Goal: Task Accomplishment & Management: Use online tool/utility

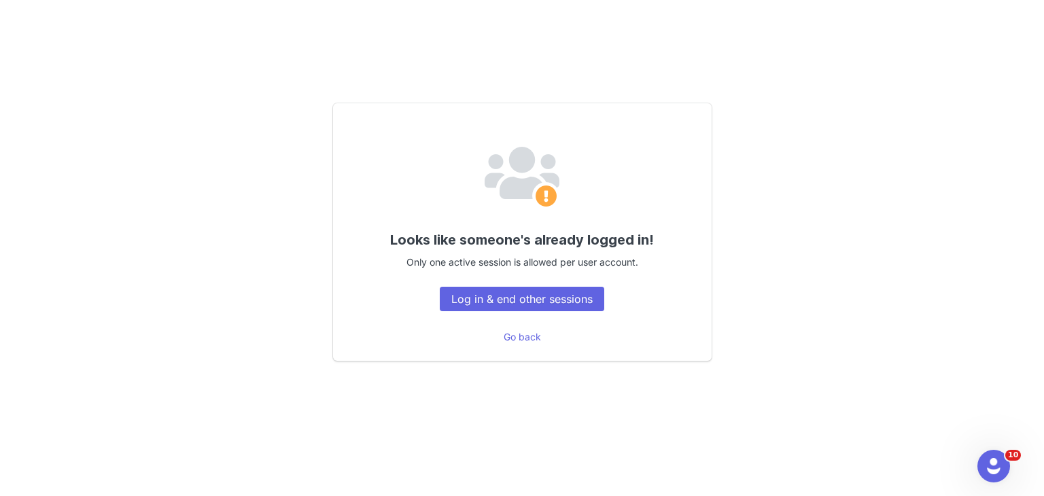
click at [582, 311] on div "Looks like someone's already logged in! Only one active session is allowed per …" at bounding box center [522, 232] width 379 height 258
click at [547, 294] on button "Log in & end other sessions" at bounding box center [522, 299] width 164 height 24
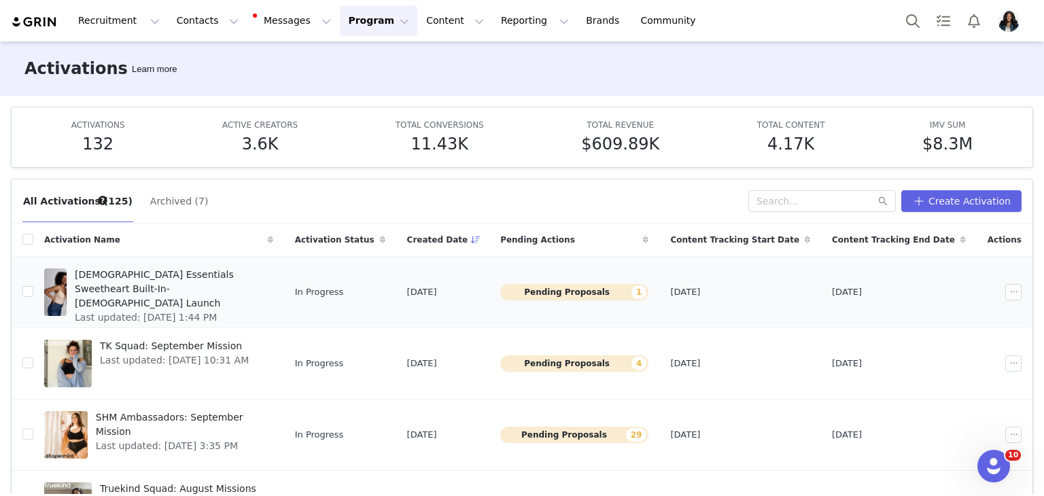
click at [249, 274] on span "Shapermint Essentials Sweetheart Built-In-Bra Shaper Cami Launch" at bounding box center [170, 289] width 190 height 43
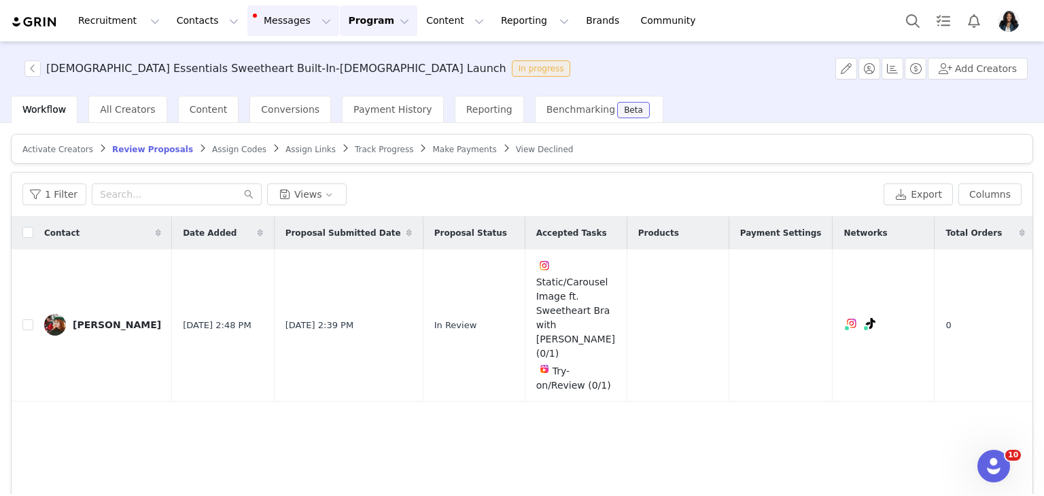
click at [272, 22] on button "Messages Messages" at bounding box center [293, 20] width 92 height 31
click at [300, 75] on link "Inbox 14" at bounding box center [278, 85] width 107 height 25
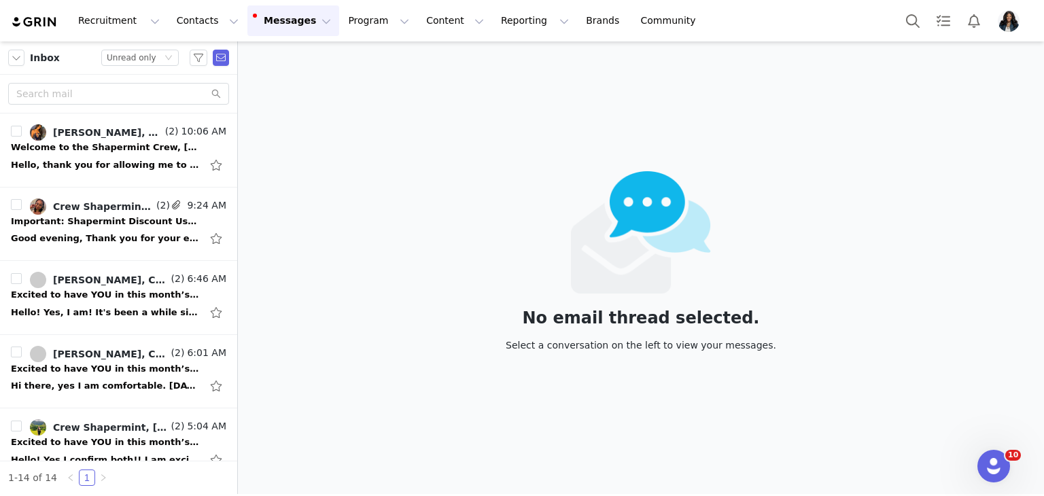
click at [277, 27] on button "Messages Messages" at bounding box center [293, 20] width 92 height 31
click at [340, 25] on button "Program Program" at bounding box center [378, 20] width 77 height 31
click at [371, 63] on div "Activations" at bounding box center [360, 60] width 91 height 14
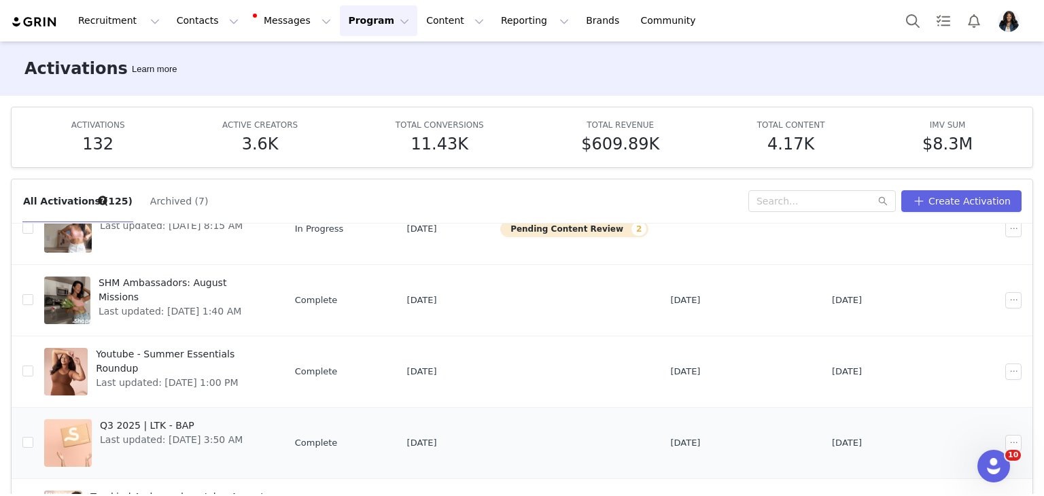
scroll to position [272, 0]
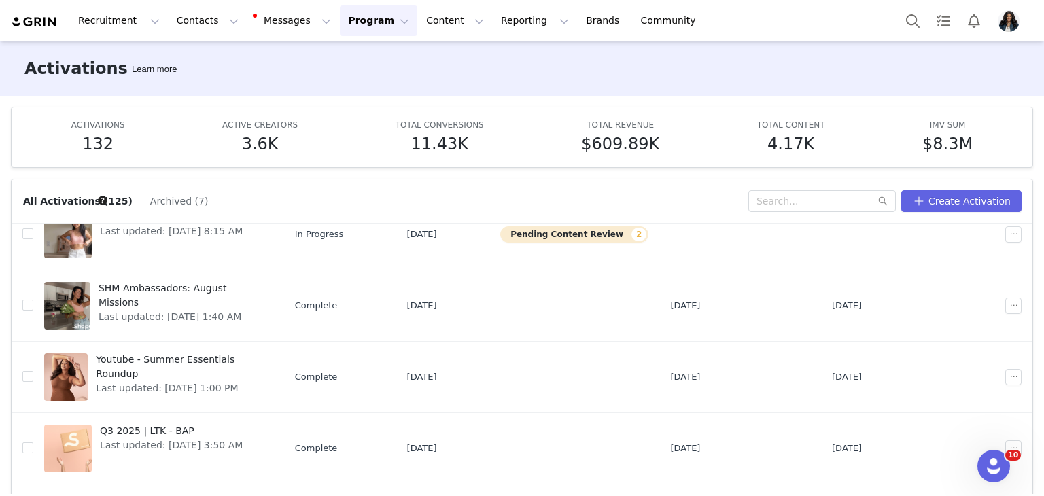
click at [177, 288] on span "SHM Ambassadors: August Missions" at bounding box center [182, 295] width 167 height 29
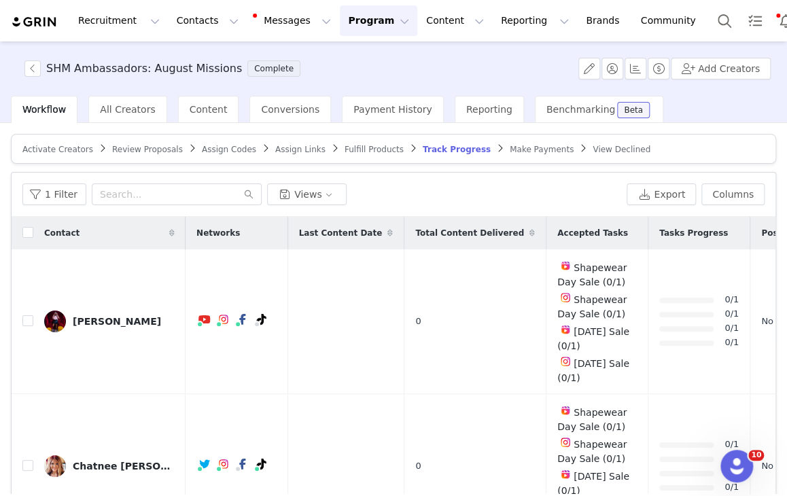
click at [201, 180] on div "1 Filter Views Export Columns" at bounding box center [394, 195] width 764 height 44
click at [190, 196] on input "text" at bounding box center [177, 195] width 170 height 22
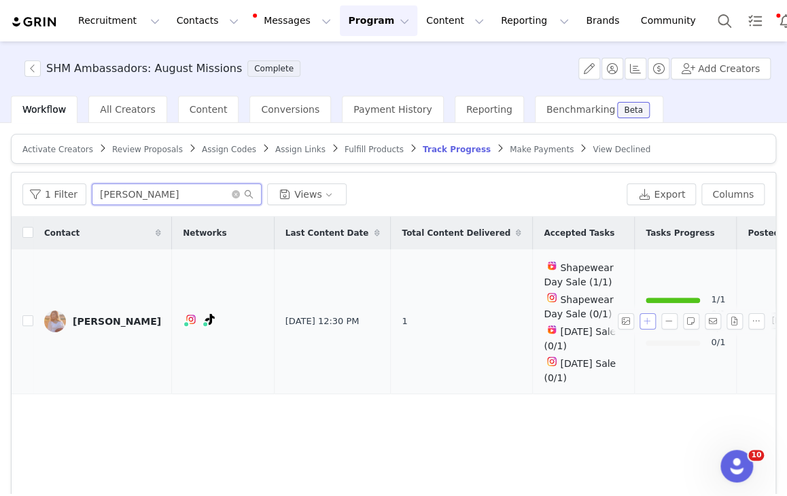
type input "shami"
click at [640, 314] on button "button" at bounding box center [648, 321] width 16 height 16
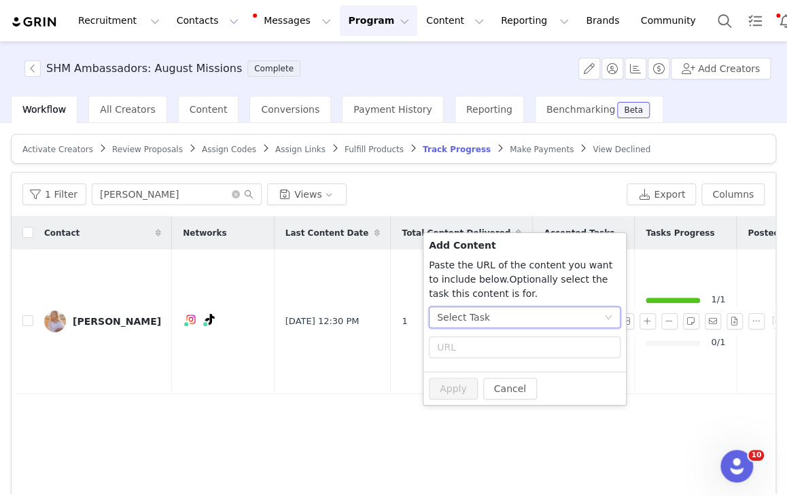
click at [564, 314] on div "Select Task" at bounding box center [520, 317] width 167 height 20
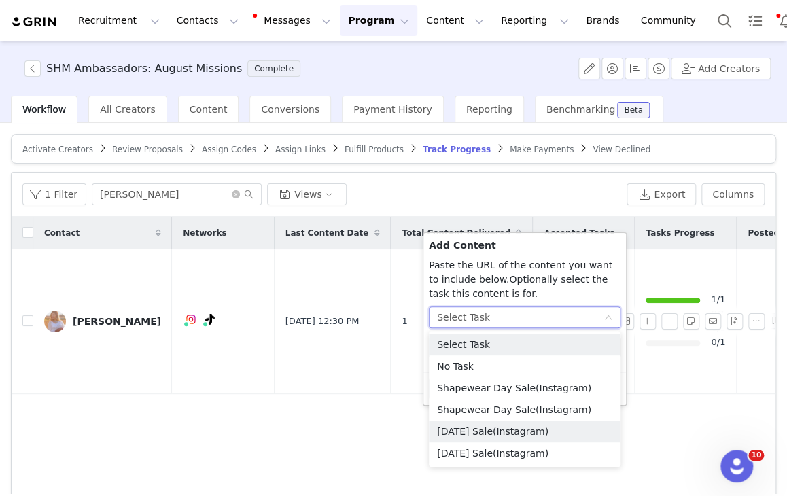
click at [498, 434] on li "Labor Day Sale (Instagram)" at bounding box center [525, 432] width 192 height 22
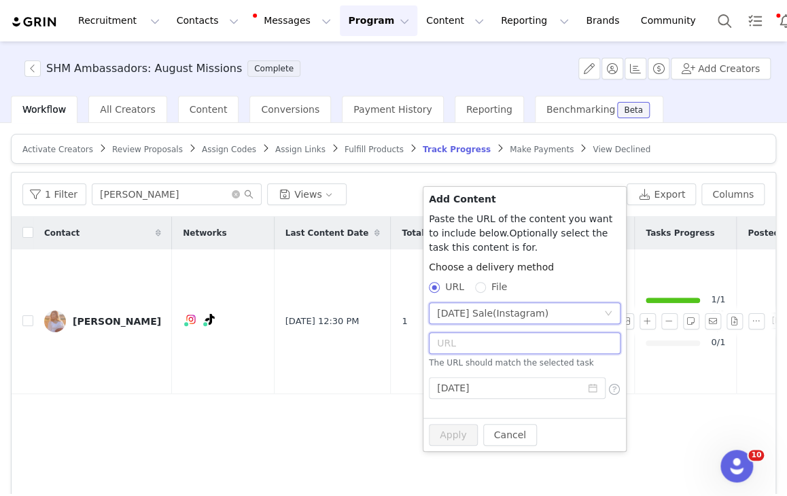
click at [489, 341] on input "text" at bounding box center [525, 343] width 192 height 22
paste input "https://www.instagram.com/p/DOEc8vBiT3m/"
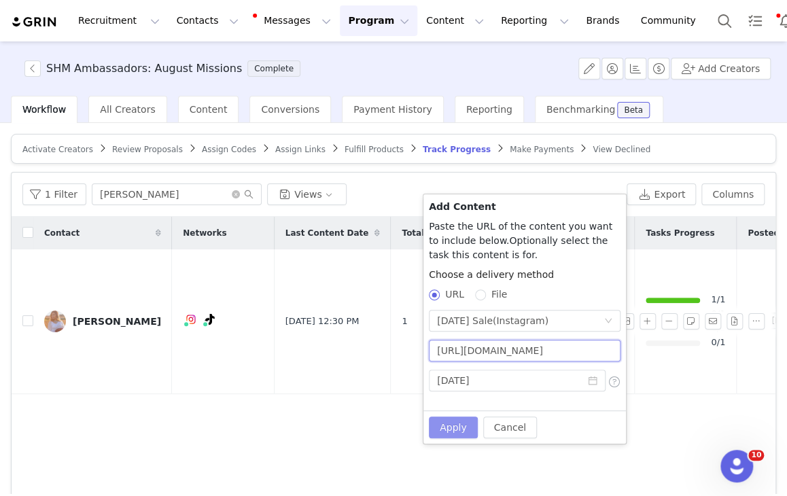
type input "https://www.instagram.com/p/DOEc8vBiT3m/"
click at [459, 427] on button "Apply" at bounding box center [453, 428] width 49 height 22
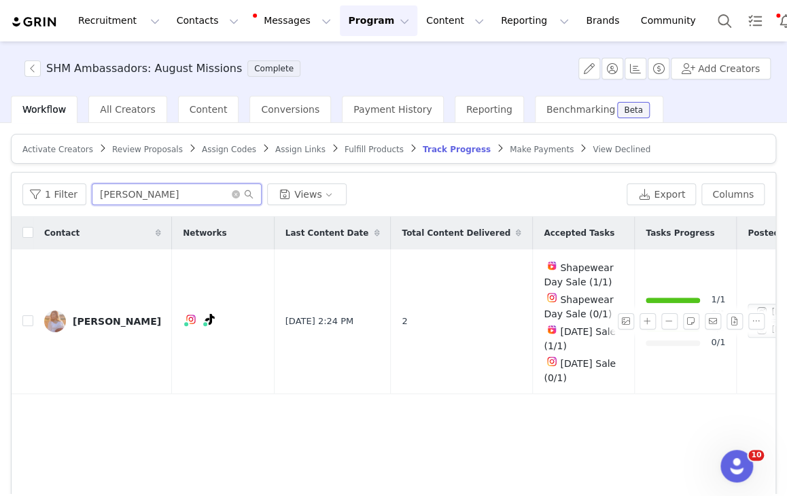
click at [167, 196] on input "shami" at bounding box center [177, 195] width 170 height 22
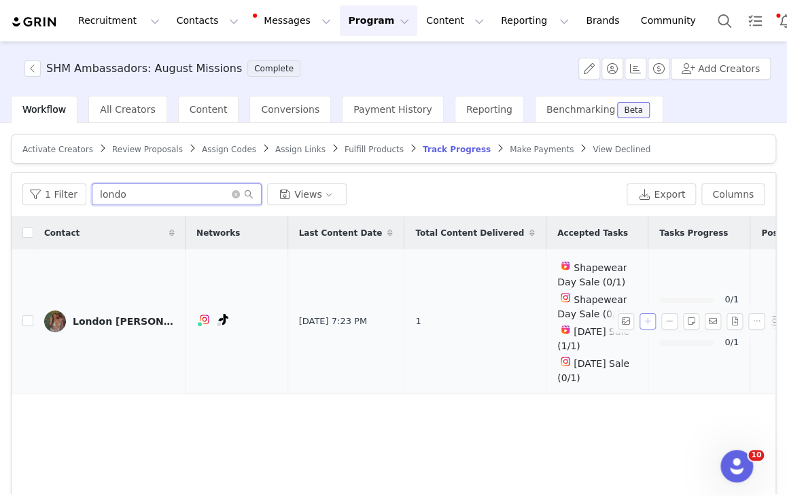
type input "londo"
click at [640, 321] on button "button" at bounding box center [648, 321] width 16 height 16
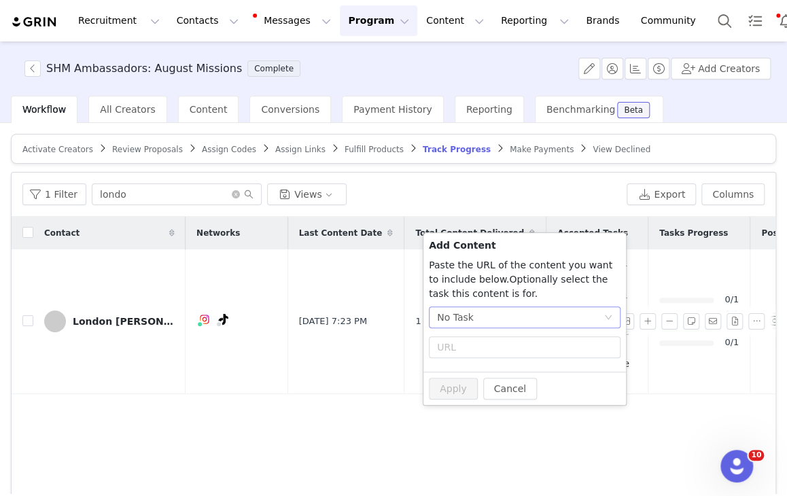
click at [563, 321] on div "No Task" at bounding box center [520, 317] width 167 height 20
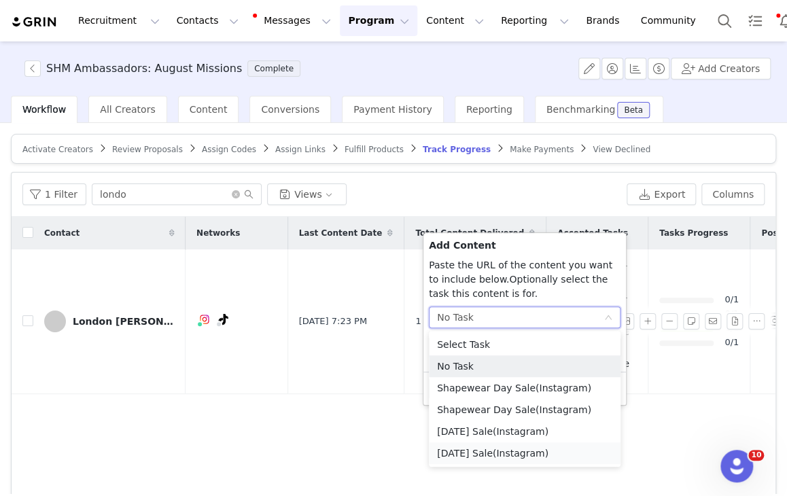
click at [488, 457] on li "Labor Day Sale (Instagram)" at bounding box center [525, 453] width 192 height 22
radio input "true"
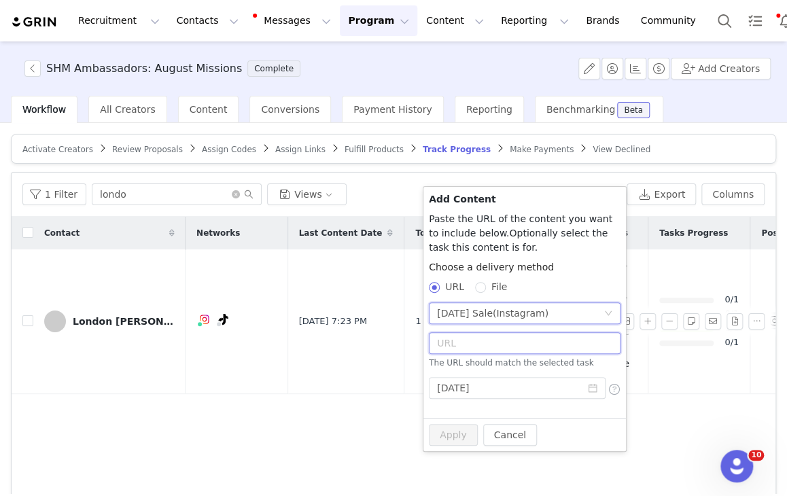
click at [502, 338] on input "text" at bounding box center [525, 343] width 192 height 22
paste input "https://www.instagram.com/p/DOEhCWhke0N/"
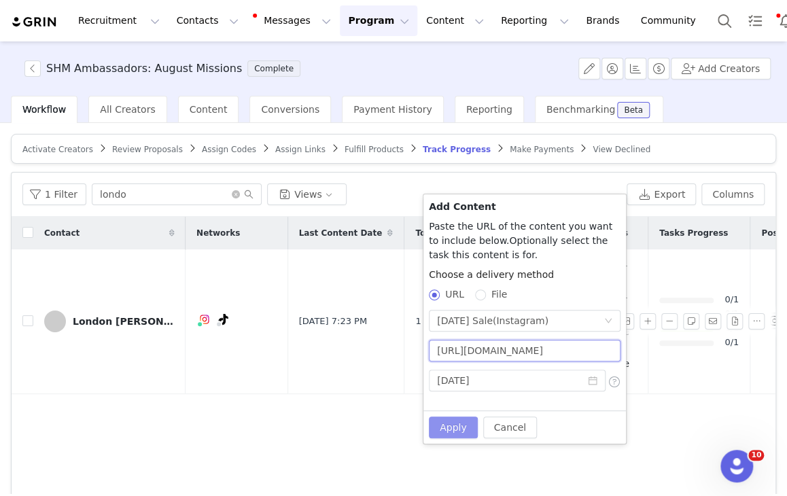
scroll to position [0, 22]
type input "https://www.instagram.com/p/DOEhCWhke0N/"
click at [450, 426] on button "Apply" at bounding box center [453, 428] width 49 height 22
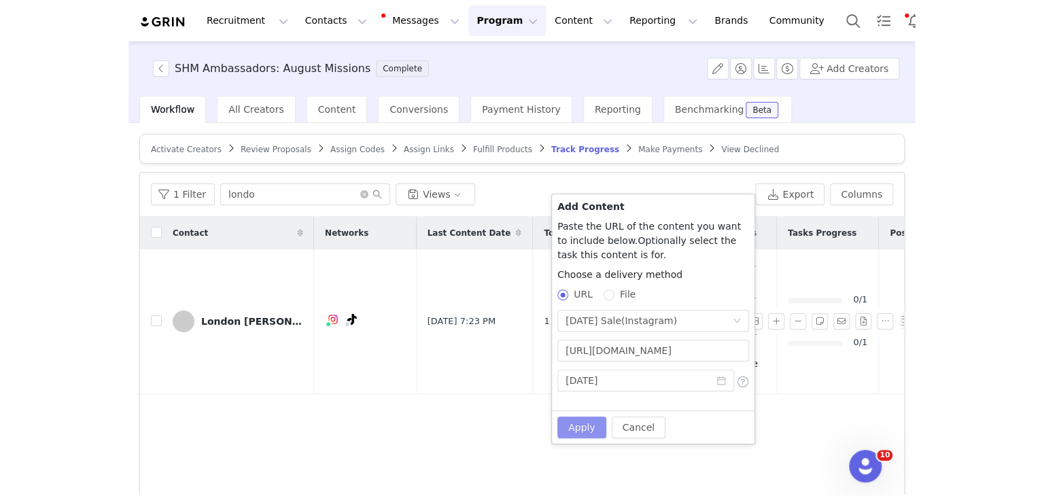
scroll to position [0, 0]
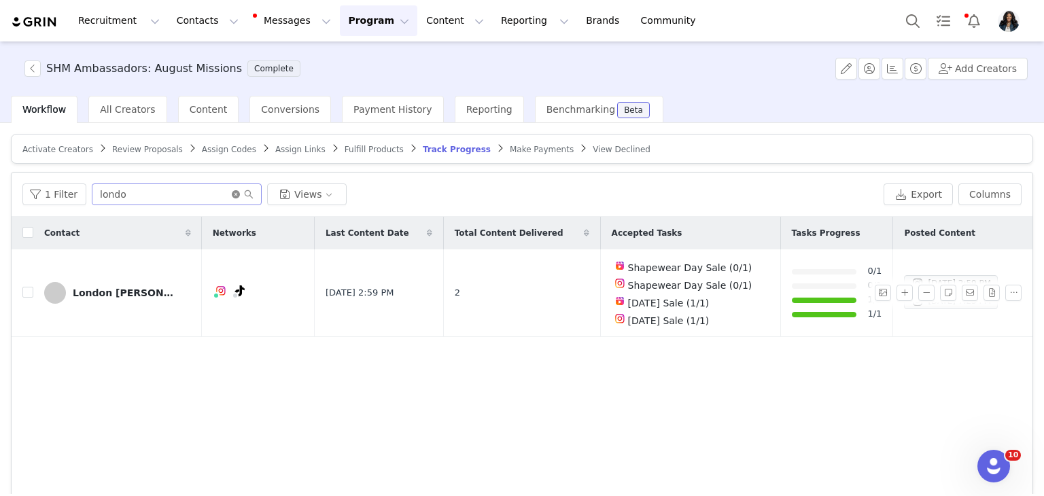
click at [232, 195] on icon "icon: close-circle" at bounding box center [236, 194] width 8 height 8
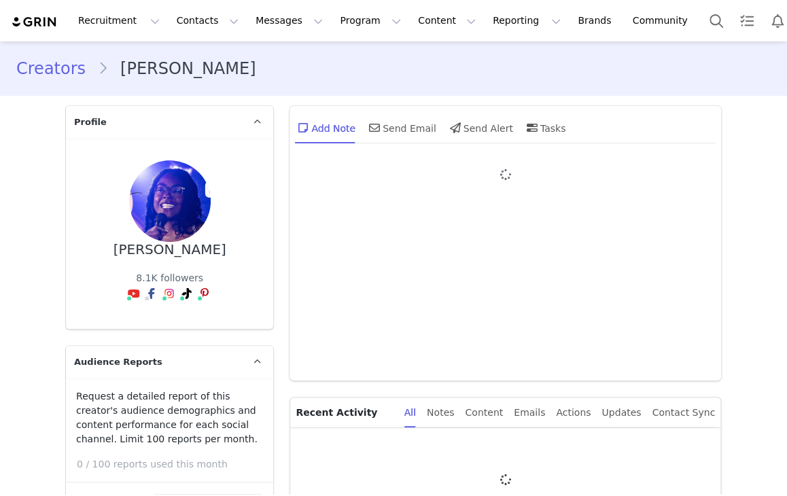
type input "+1 ([GEOGRAPHIC_DATA])"
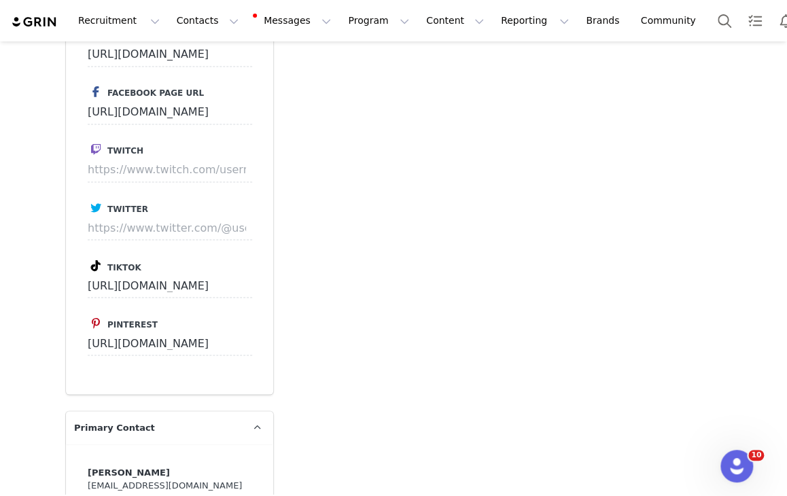
scroll to position [2447, 0]
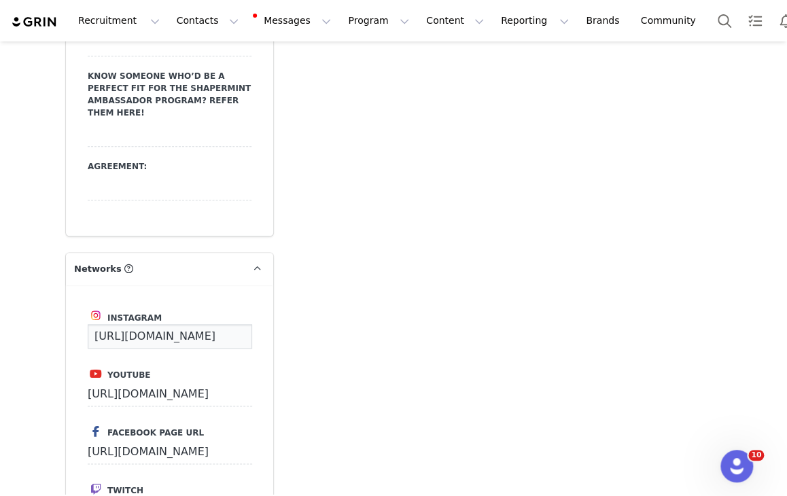
click at [197, 324] on input "https://www.instagram.com/___spicykay" at bounding box center [170, 336] width 164 height 24
paste input "spicykaytv/"
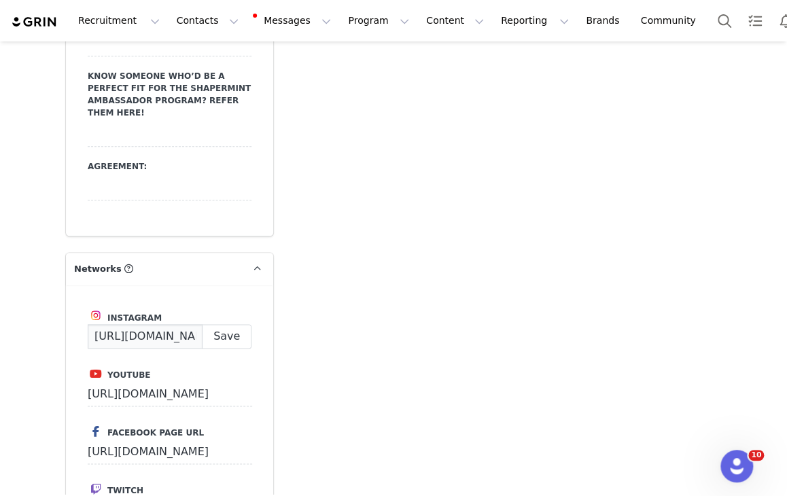
scroll to position [0, 83]
type input "https://www.instagram.com/spicykaytv/"
click at [245, 324] on button "Save" at bounding box center [227, 336] width 50 height 24
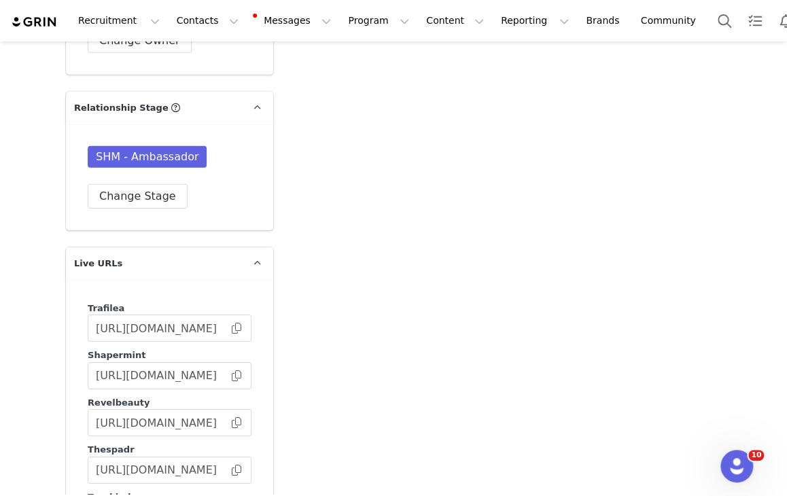
scroll to position [3942, 0]
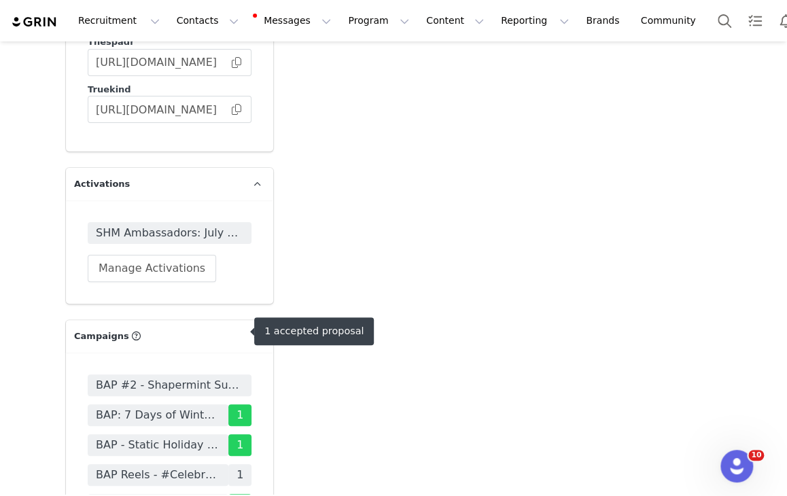
click at [173, 495] on span "CINDY: Shapermint Crew - BAP" at bounding box center [158, 505] width 124 height 16
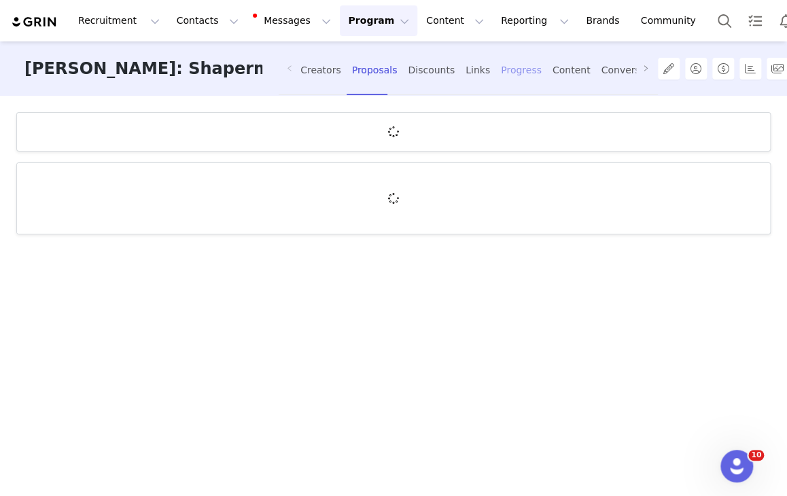
click at [501, 73] on div "Progress" at bounding box center [521, 70] width 41 height 36
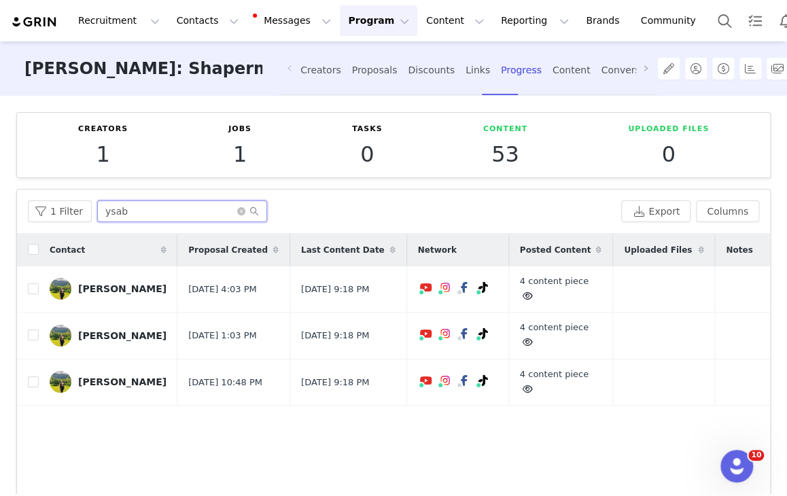
click at [179, 214] on input "ysab" at bounding box center [182, 211] width 170 height 22
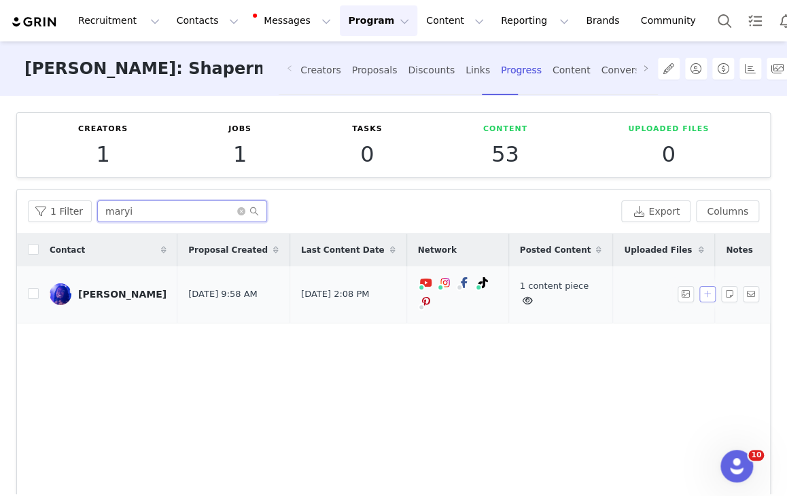
type input "maryi"
click at [699, 292] on button "button" at bounding box center [707, 294] width 16 height 16
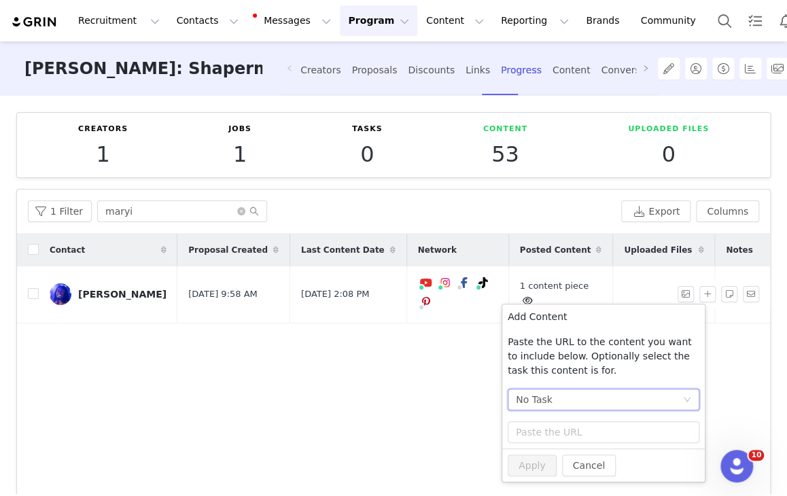
click at [565, 402] on div "No Task" at bounding box center [599, 399] width 167 height 20
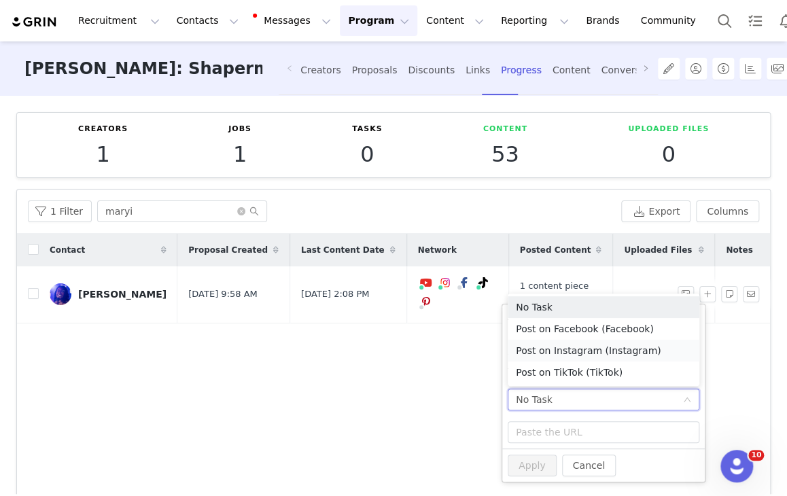
click at [623, 357] on li "Post on Instagram (Instagram)" at bounding box center [604, 351] width 192 height 22
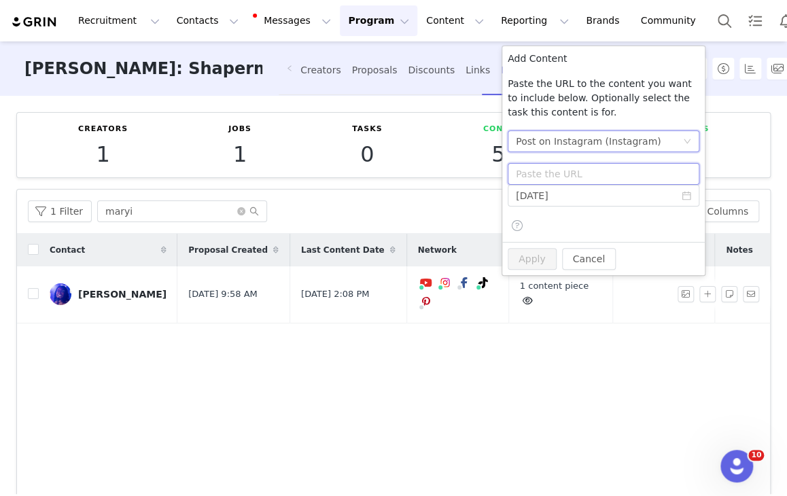
click at [551, 177] on input "text" at bounding box center [604, 174] width 192 height 22
paste input "https://www.instagram.com/p/DOFKvAQEdGM/"
type input "https://www.instagram.com/p/DOFKvAQEdGM/"
click at [548, 256] on button "Apply" at bounding box center [532, 259] width 49 height 22
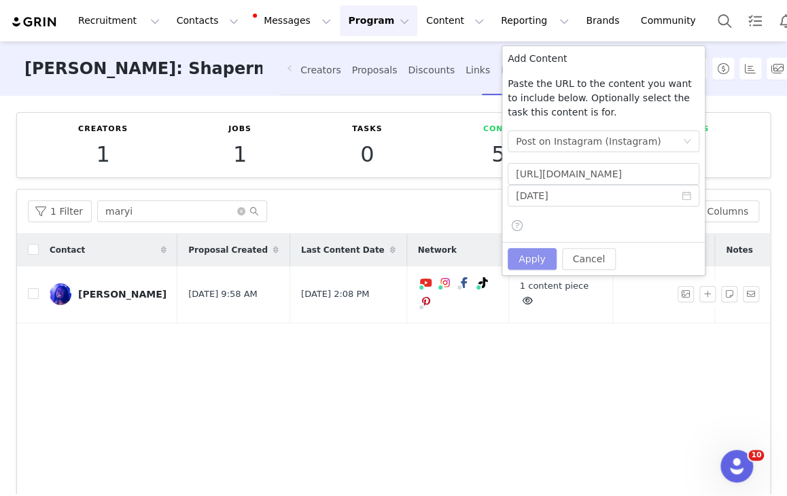
scroll to position [0, 0]
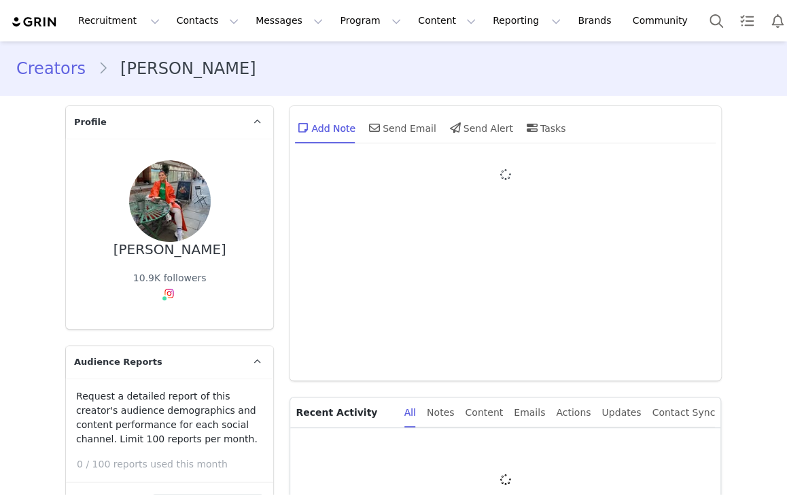
type input "+44 ([GEOGRAPHIC_DATA])"
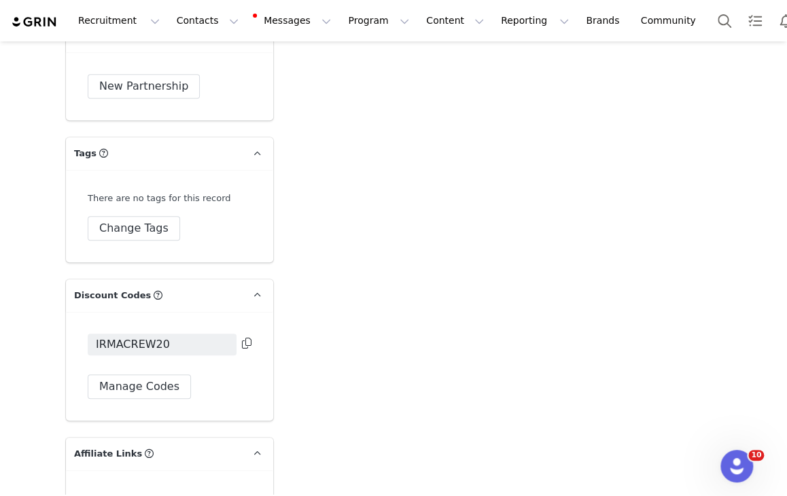
scroll to position [3834, 0]
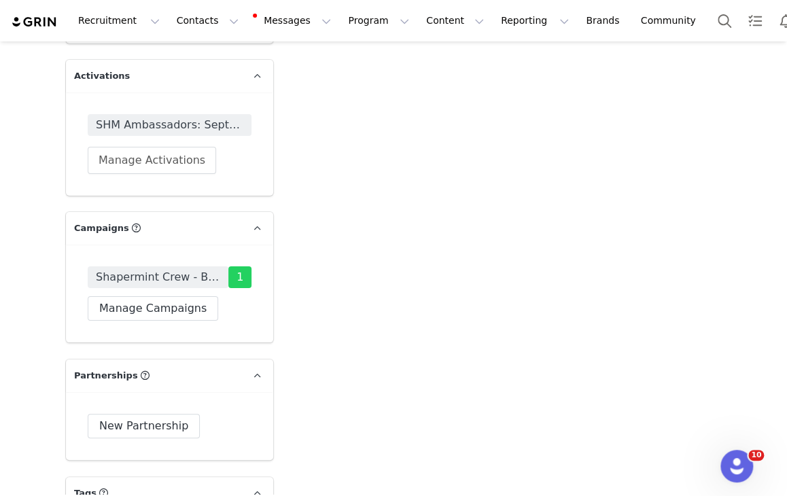
click at [196, 269] on span "Shapermint Crew - BAP" at bounding box center [158, 277] width 124 height 16
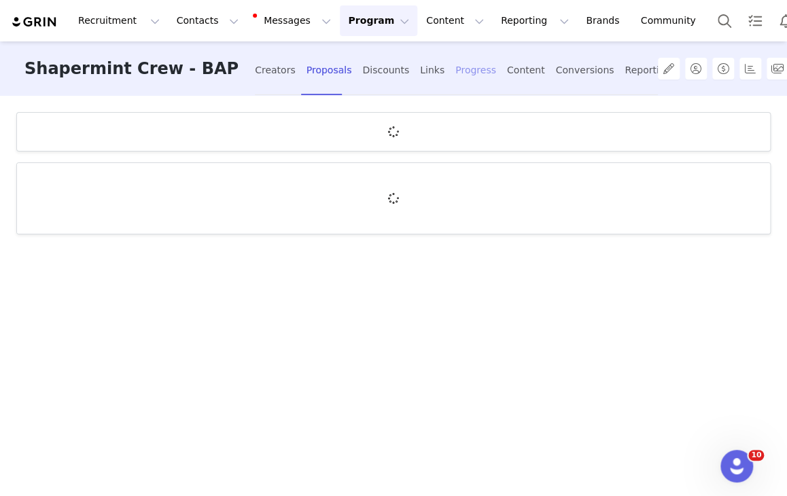
click at [455, 83] on div "Progress" at bounding box center [475, 70] width 41 height 36
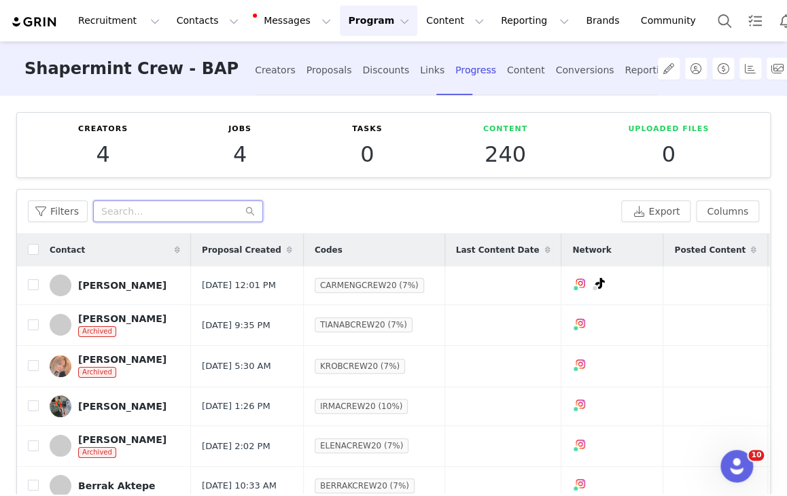
click at [174, 207] on input "text" at bounding box center [178, 211] width 170 height 22
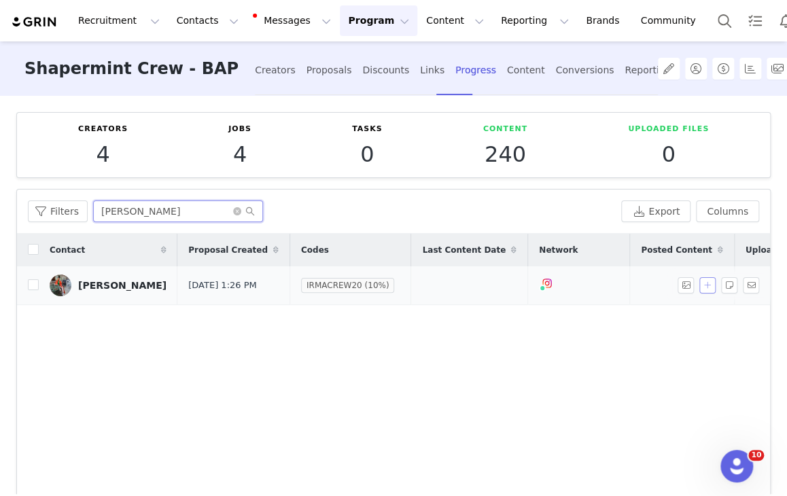
type input "irma"
click at [699, 286] on button "button" at bounding box center [707, 285] width 16 height 16
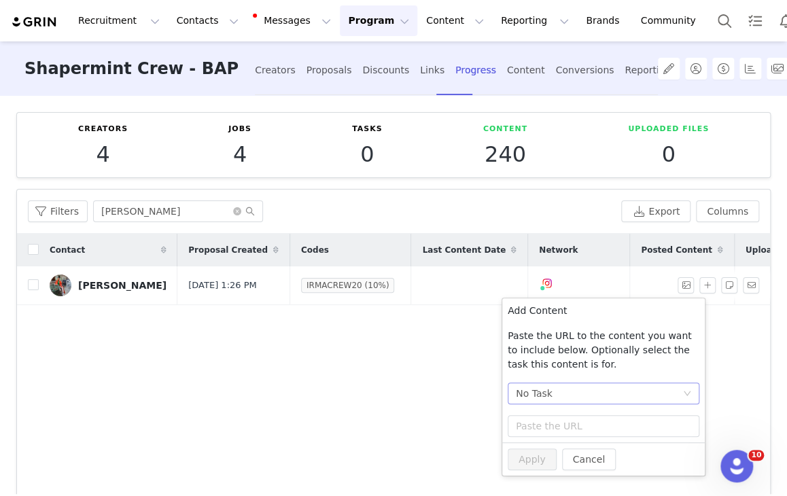
click at [542, 389] on div "No Task" at bounding box center [534, 393] width 37 height 20
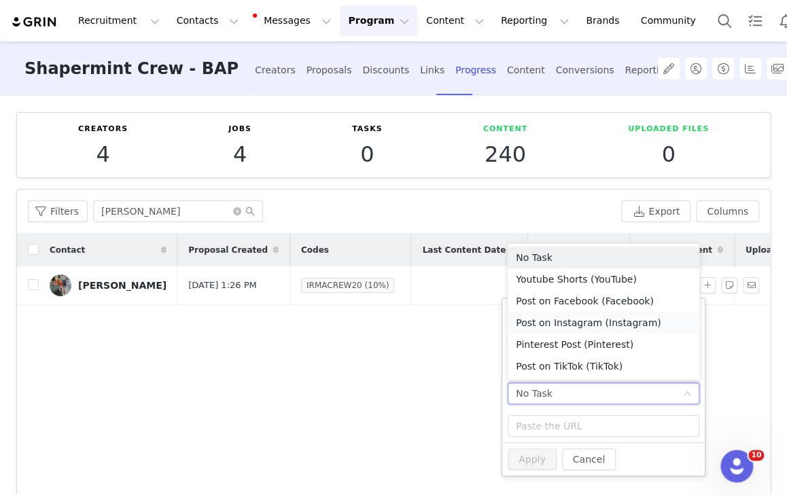
click at [610, 321] on li "Post on Instagram (Instagram)" at bounding box center [604, 323] width 192 height 22
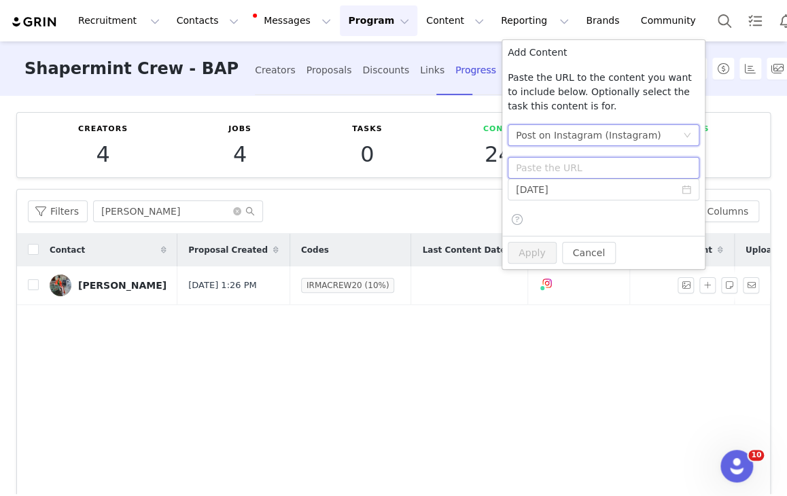
click at [592, 173] on input "text" at bounding box center [604, 168] width 192 height 22
paste input "https://www.instagram.com/p/DOEjrfCCIUG/"
type input "https://www.instagram.com/p/DOEjrfCCIUG/"
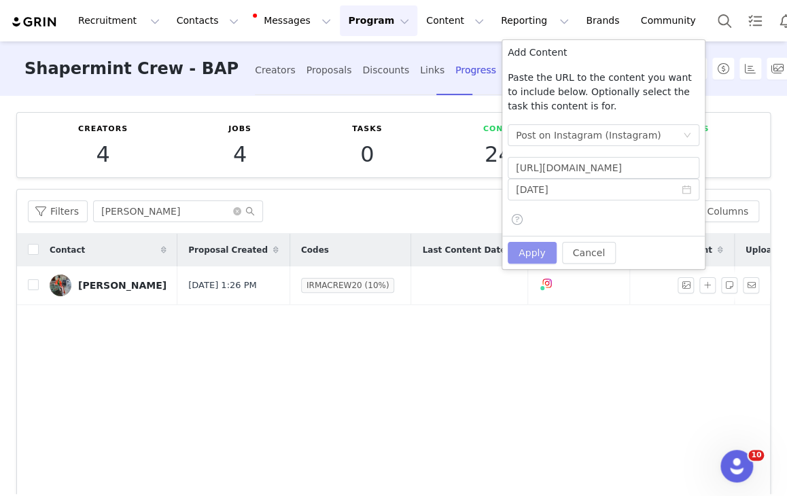
click at [534, 256] on button "Apply" at bounding box center [532, 253] width 49 height 22
click at [578, 234] on div "Add Content Paste the URL to the content you want to include below. Optionally …" at bounding box center [603, 154] width 203 height 229
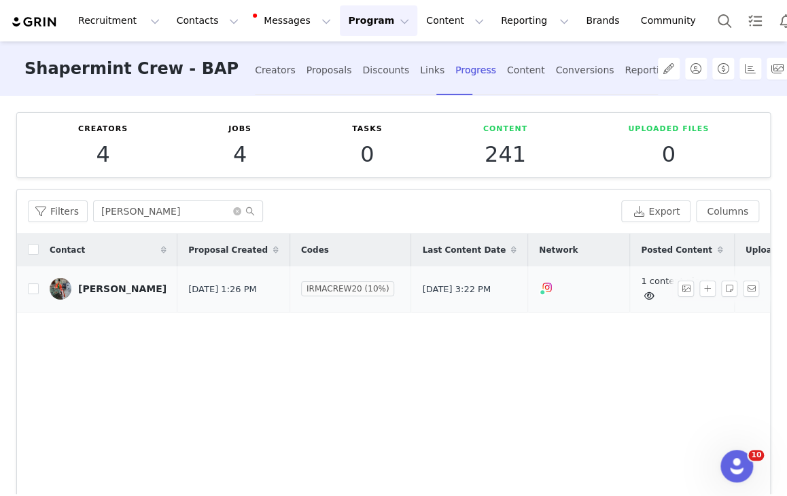
click at [641, 278] on link "1 content piece" at bounding box center [675, 288] width 69 height 25
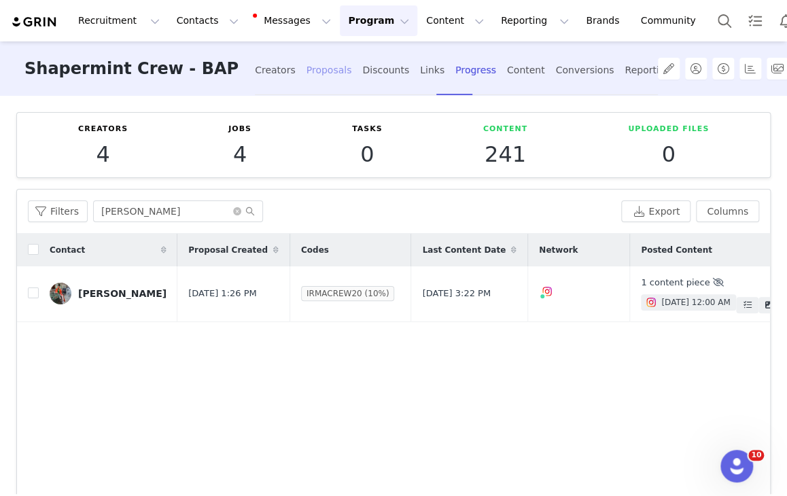
click at [307, 74] on div "Proposals" at bounding box center [330, 70] width 46 height 36
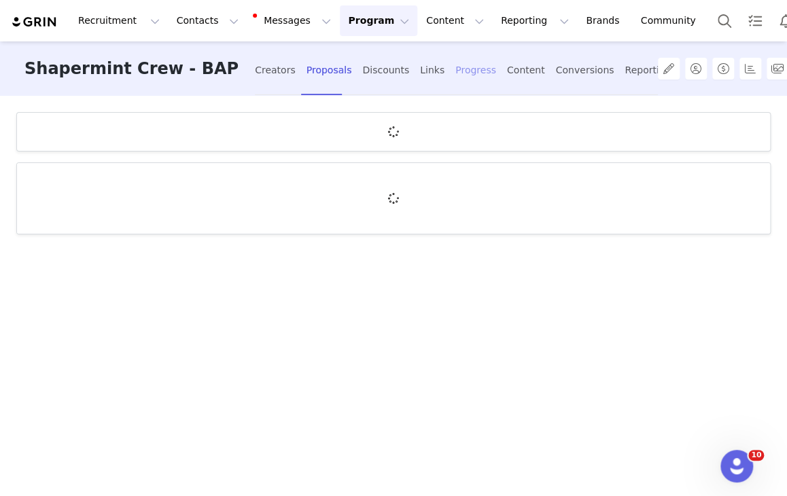
click at [455, 61] on div "Progress" at bounding box center [475, 70] width 41 height 36
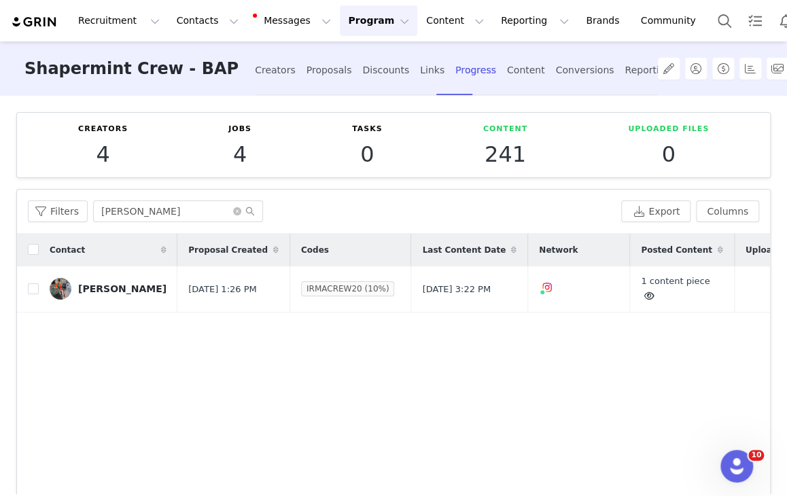
click at [163, 194] on div "Filters irma Export Columns" at bounding box center [393, 212] width 753 height 44
click at [158, 216] on input "irma" at bounding box center [178, 211] width 170 height 22
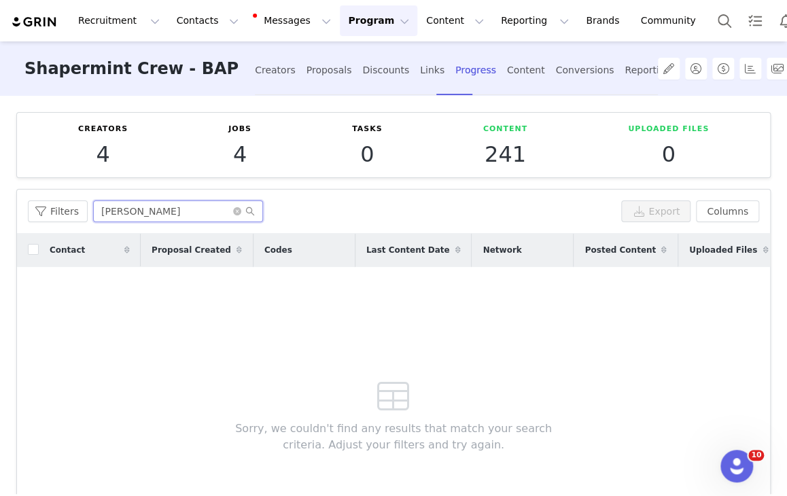
click at [152, 216] on input "mel dav" at bounding box center [178, 211] width 170 height 22
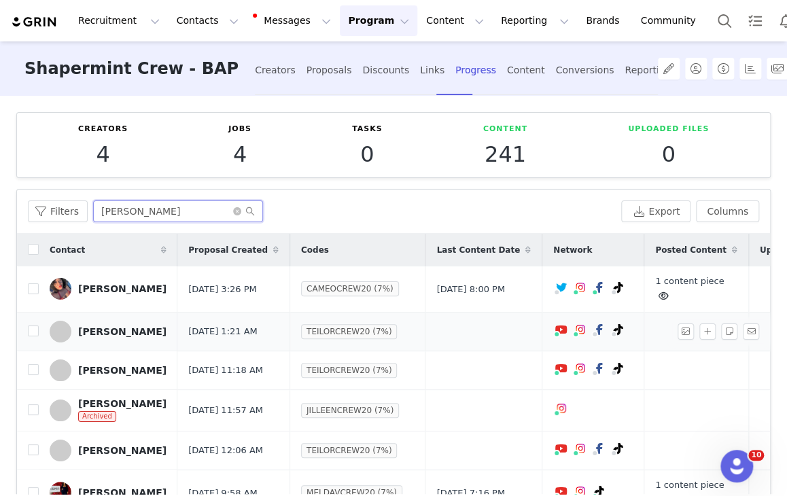
scroll to position [173, 0]
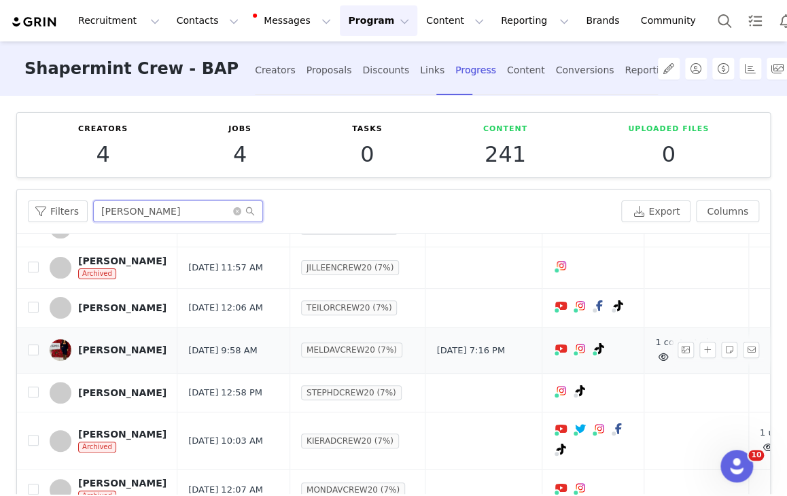
type input "davis"
drag, startPoint x: 685, startPoint y: 333, endPoint x: 544, endPoint y: 332, distance: 141.4
click at [699, 342] on button "button" at bounding box center [707, 350] width 16 height 16
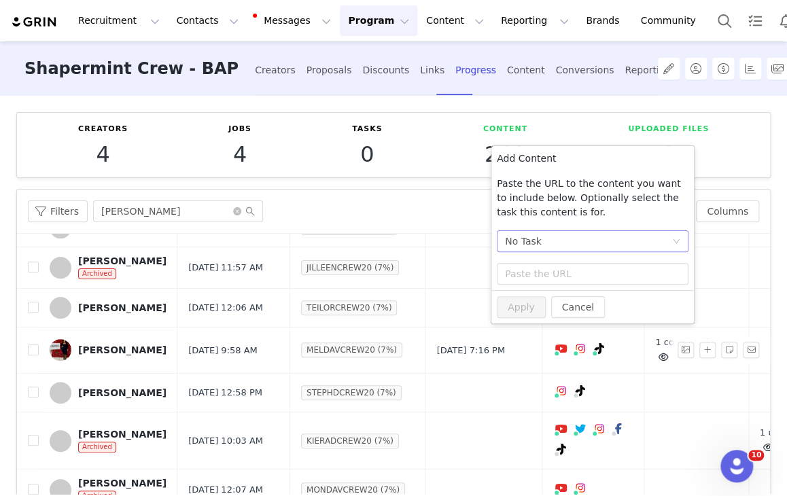
click at [580, 242] on div "No Task" at bounding box center [588, 241] width 167 height 20
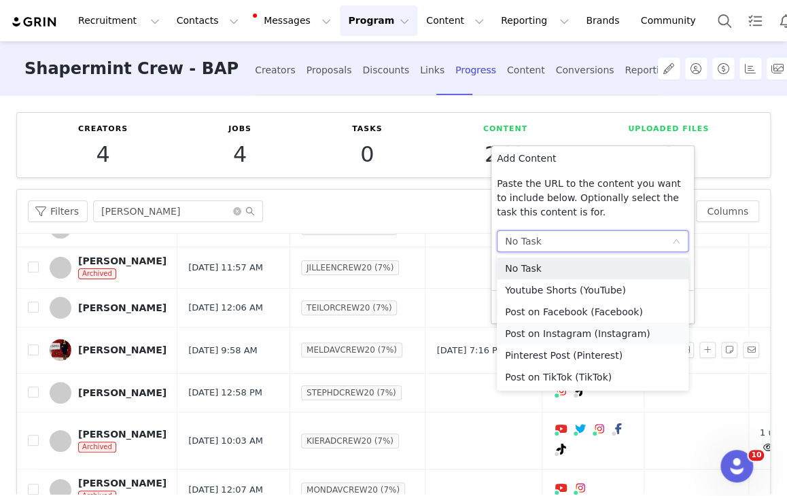
click at [570, 337] on li "Post on Instagram (Instagram)" at bounding box center [593, 334] width 192 height 22
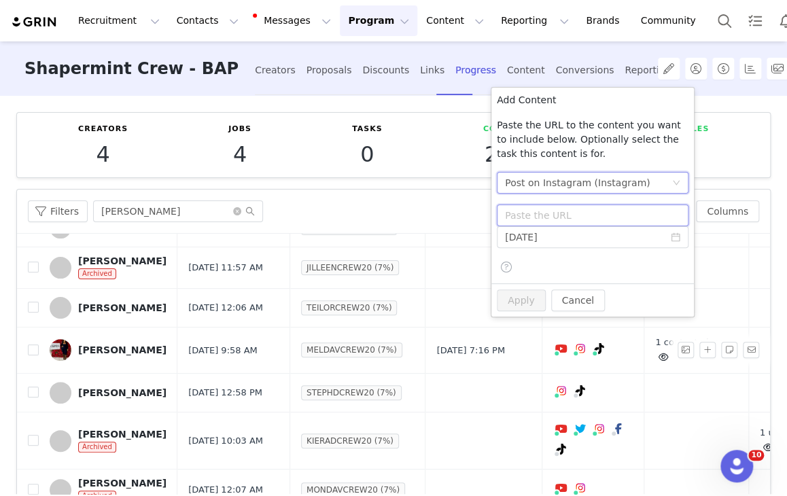
click at [569, 222] on input "text" at bounding box center [593, 216] width 192 height 22
paste input "https://www.instagram.com/p/DOFLesbEc9k/"
type input "https://www.instagram.com/p/DOFLesbEc9k/"
click at [529, 305] on button "Apply" at bounding box center [521, 301] width 49 height 22
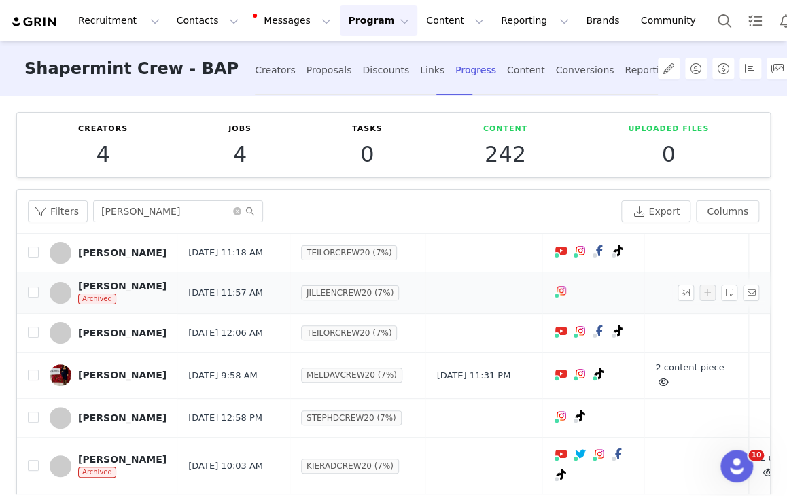
scroll to position [136, 0]
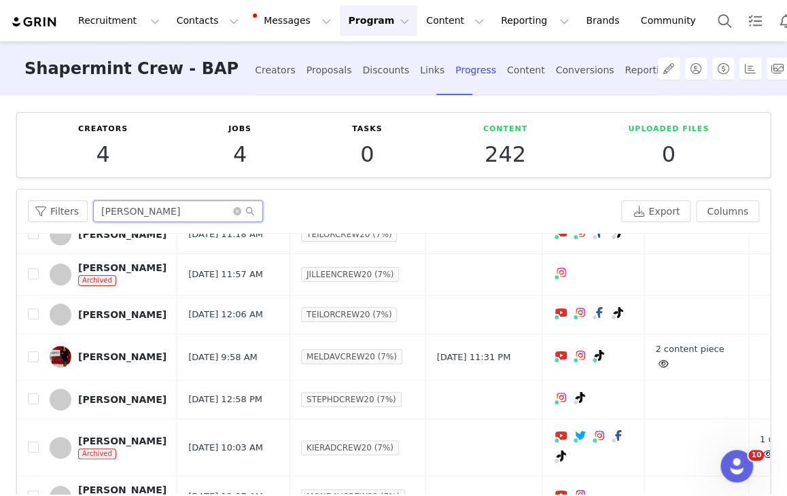
click at [153, 213] on input "davis" at bounding box center [178, 211] width 170 height 22
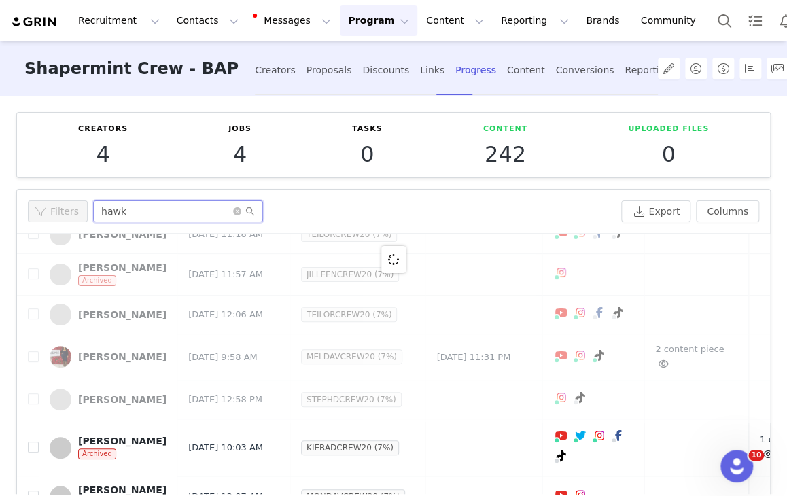
scroll to position [0, 0]
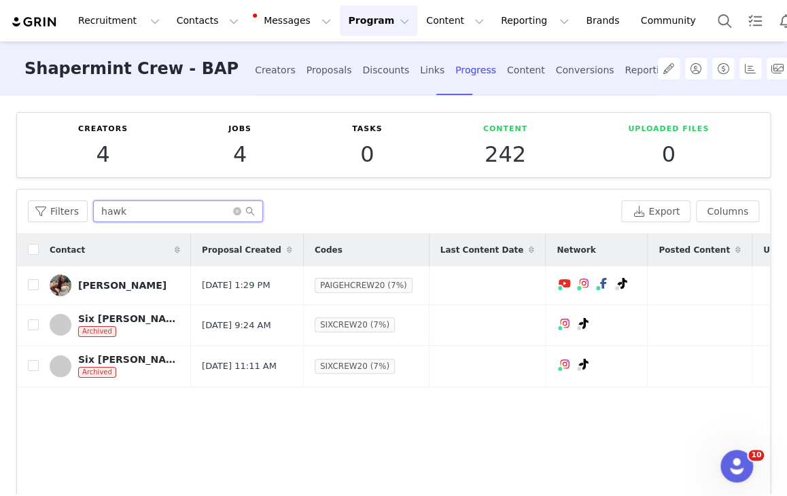
type input "hawk"
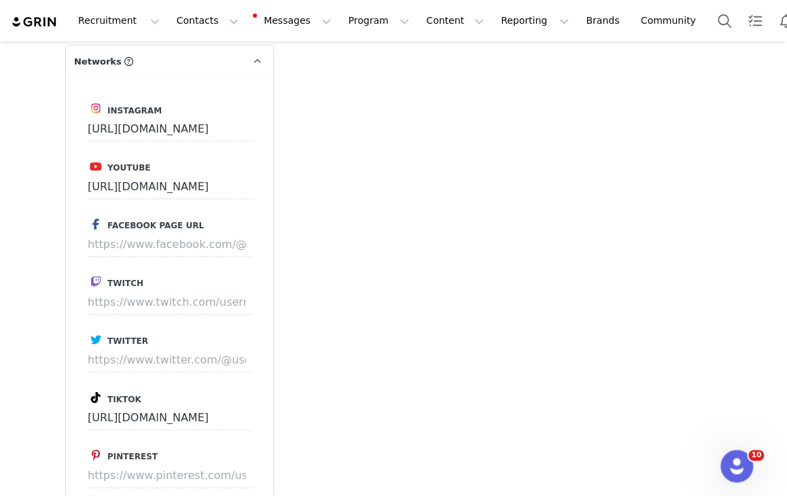
scroll to position [2379, 0]
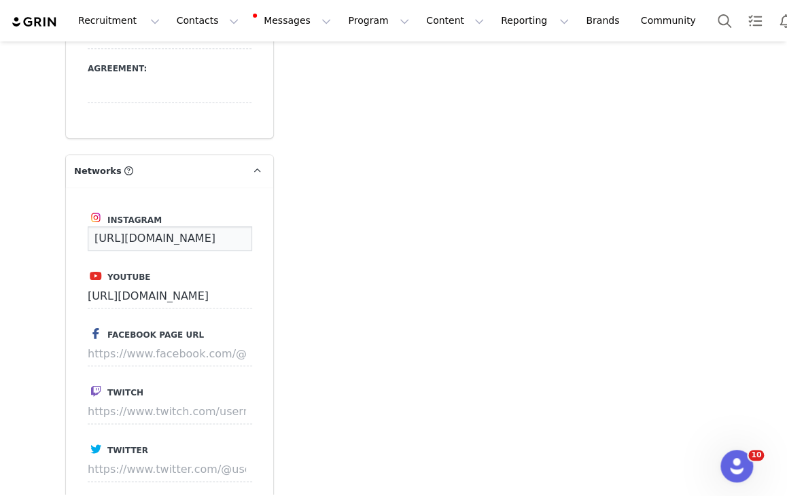
click at [186, 226] on input "[URL][DOMAIN_NAME]" at bounding box center [170, 238] width 164 height 24
click at [178, 226] on input "[URL][DOMAIN_NAME]" at bounding box center [170, 238] width 164 height 24
paste input "letsplayinclothes/"
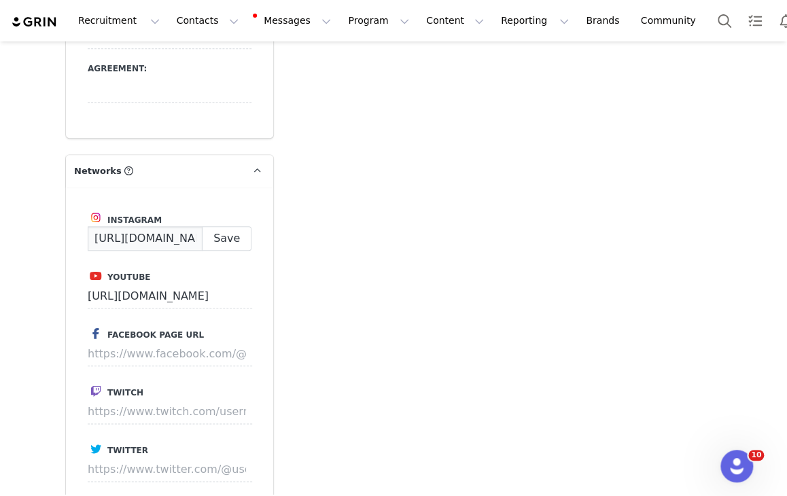
scroll to position [0, 114]
click at [234, 226] on button "Save" at bounding box center [227, 238] width 50 height 24
type input "[URL][DOMAIN_NAME]"
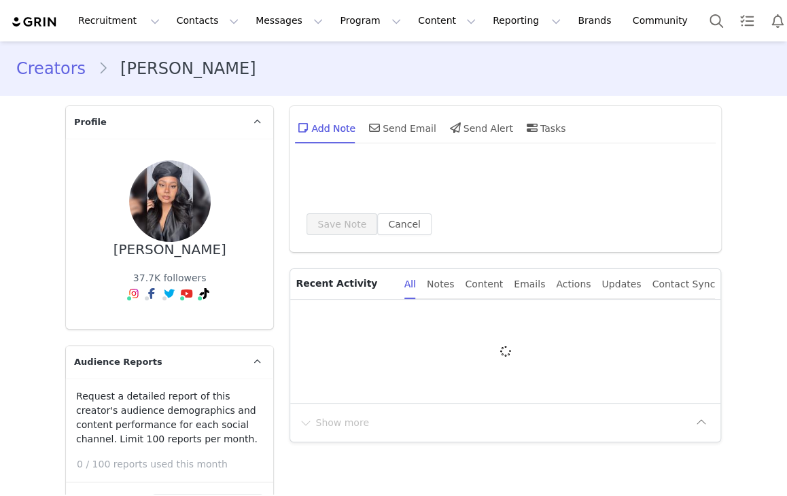
type input "+1 ([GEOGRAPHIC_DATA])"
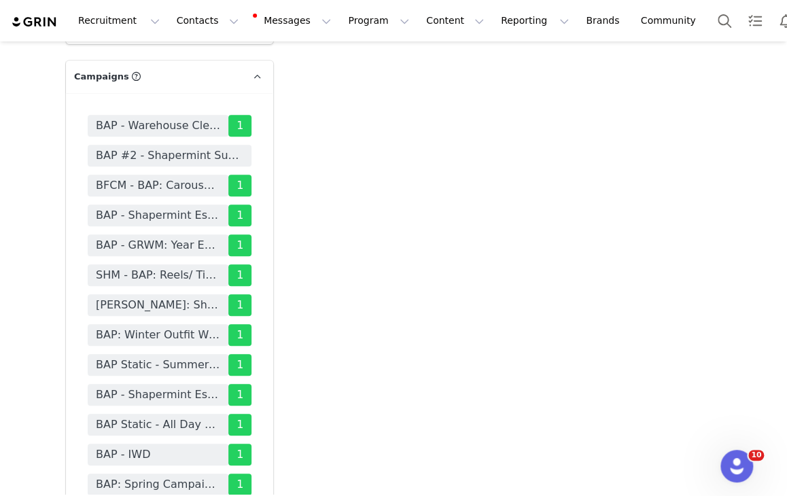
scroll to position [4078, 0]
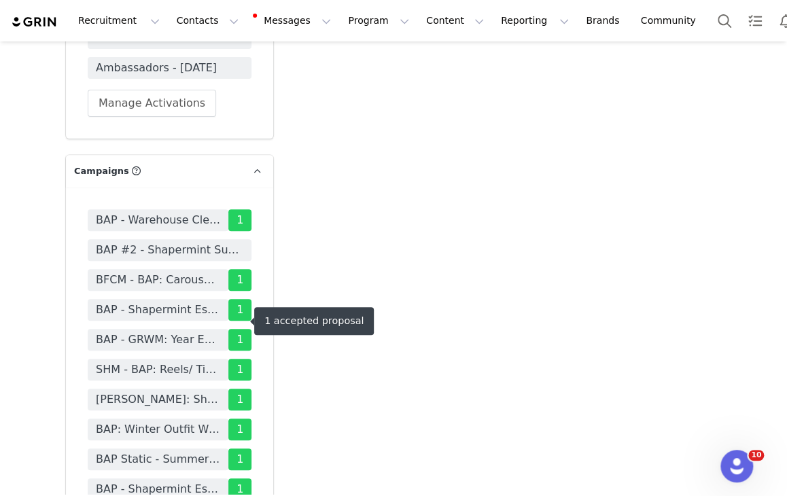
click at [156, 391] on span "[PERSON_NAME]: Shapermint Crew - BAP" at bounding box center [158, 399] width 124 height 16
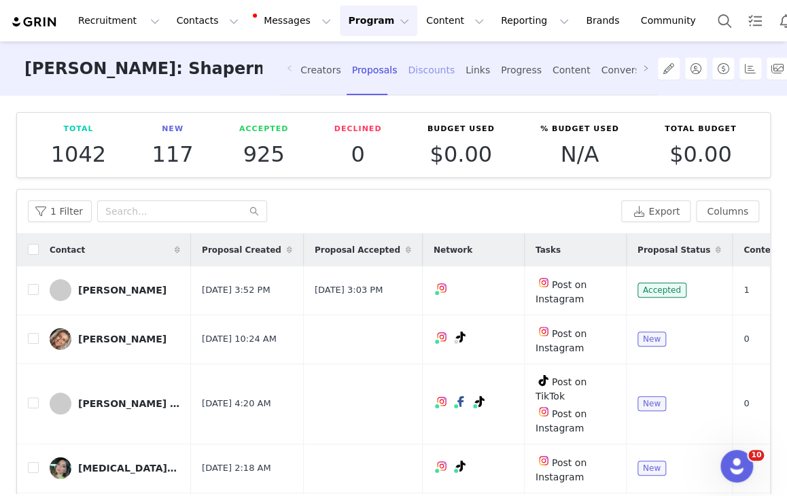
drag, startPoint x: 502, startPoint y: 76, endPoint x: 438, endPoint y: 84, distance: 65.1
click at [502, 75] on div "Progress" at bounding box center [521, 70] width 41 height 36
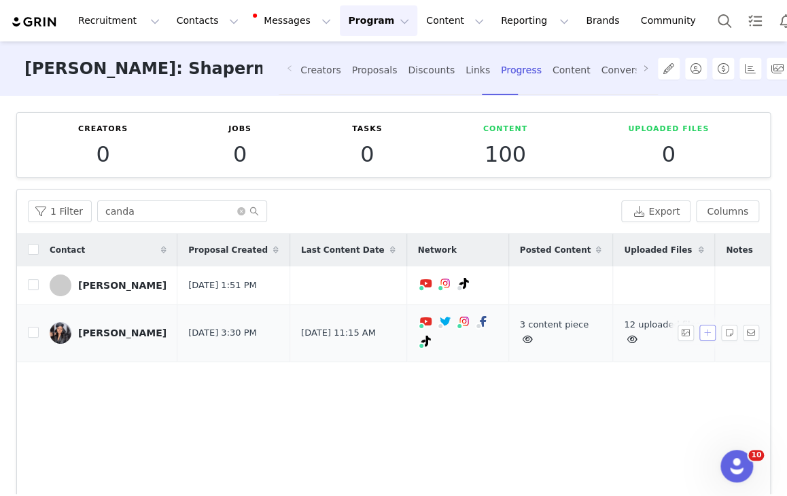
click at [699, 336] on button "button" at bounding box center [707, 333] width 16 height 16
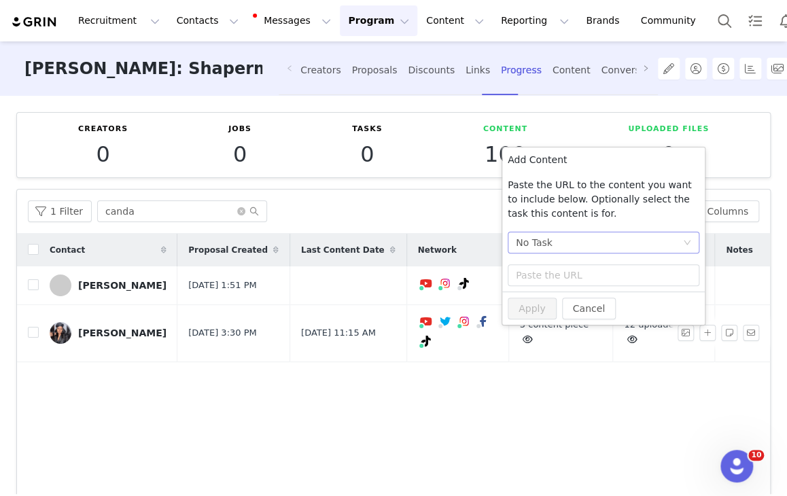
click at [606, 236] on div "No Task" at bounding box center [599, 242] width 167 height 20
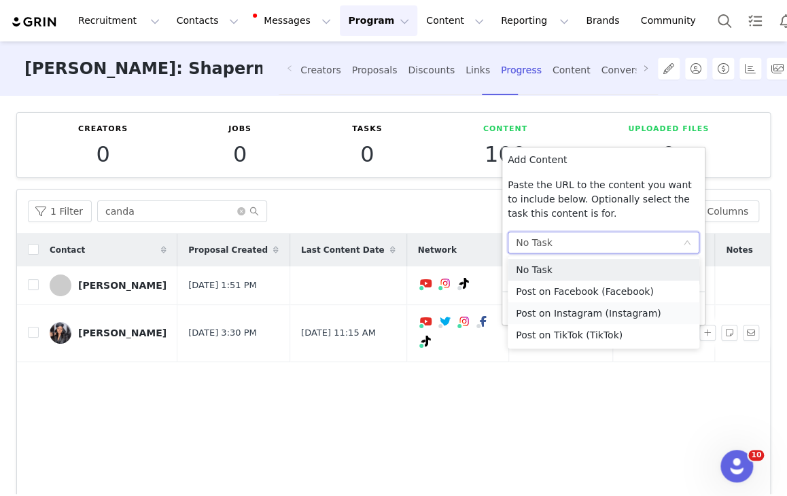
click at [589, 317] on li "Post on Instagram (Instagram)" at bounding box center [604, 313] width 192 height 22
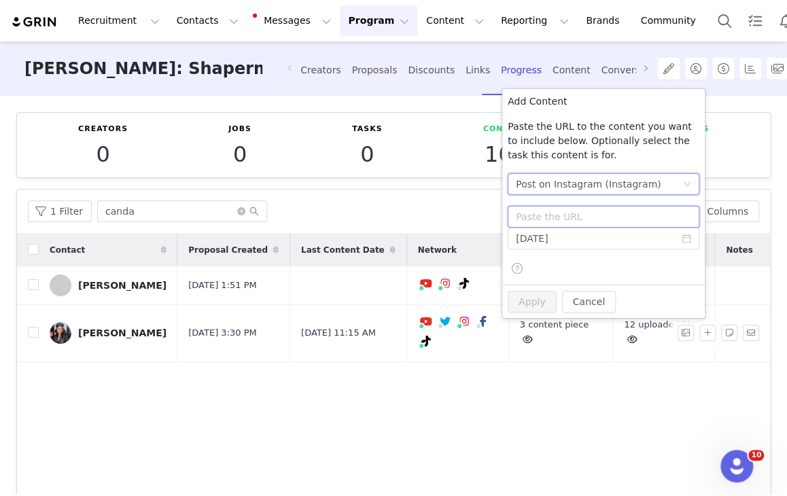
click at [594, 218] on input "text" at bounding box center [604, 217] width 192 height 22
paste input "[URL][DOMAIN_NAME]"
type input "[URL][DOMAIN_NAME]"
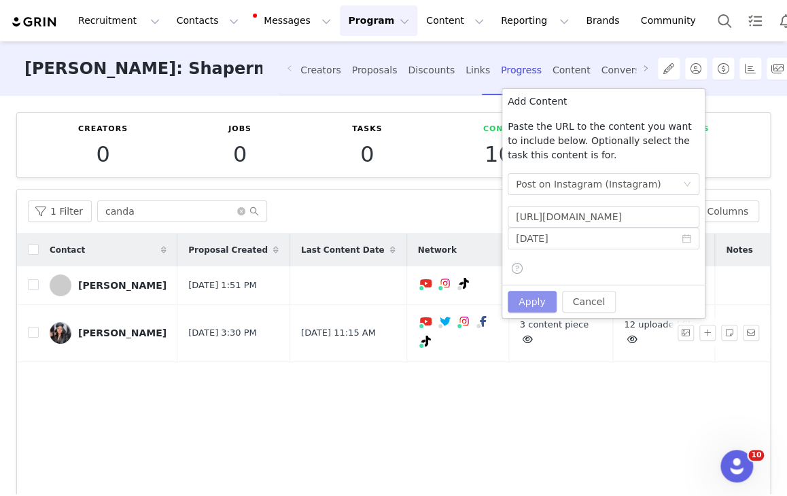
click at [528, 296] on button "Apply" at bounding box center [532, 302] width 49 height 22
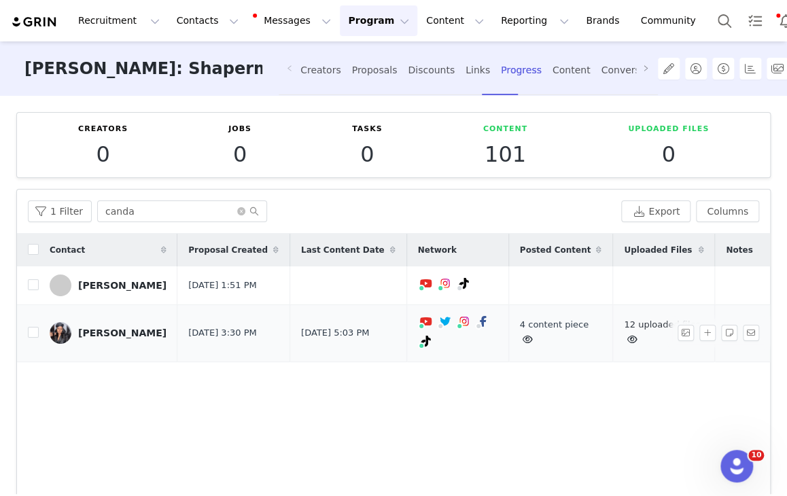
click at [624, 327] on link "12 uploaded files" at bounding box center [662, 331] width 76 height 25
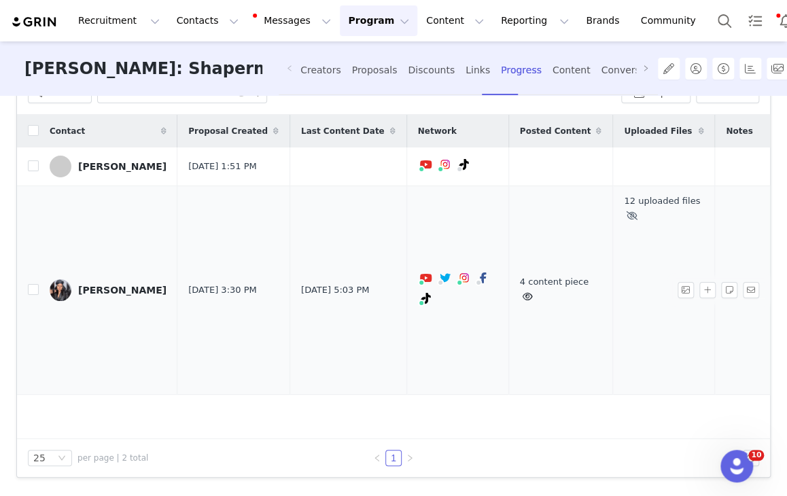
scroll to position [340, 0]
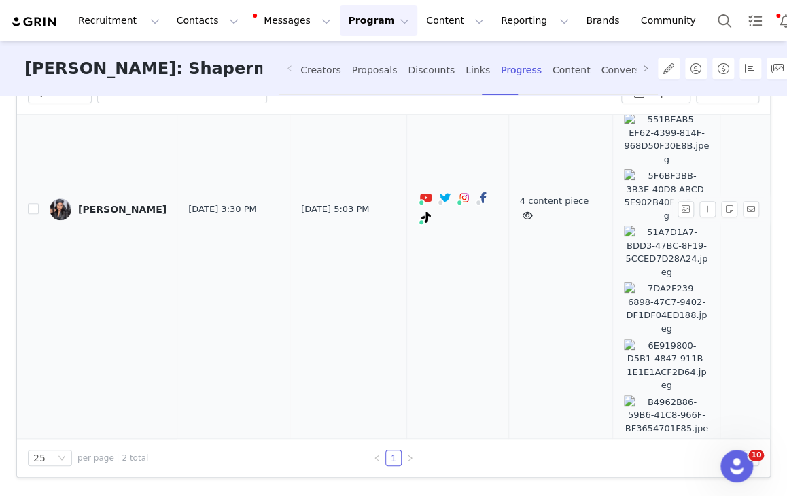
click at [514, 310] on td "4 content piece" at bounding box center [560, 209] width 105 height 727
click at [520, 221] on link "4 content piece" at bounding box center [554, 208] width 69 height 25
click at [699, 217] on button "button" at bounding box center [707, 209] width 16 height 16
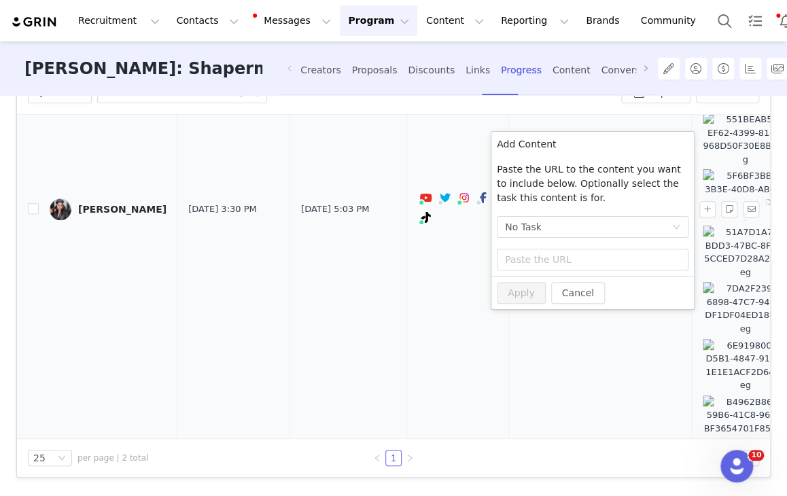
click at [464, 385] on td at bounding box center [457, 209] width 102 height 727
